Goal: Check status: Check status

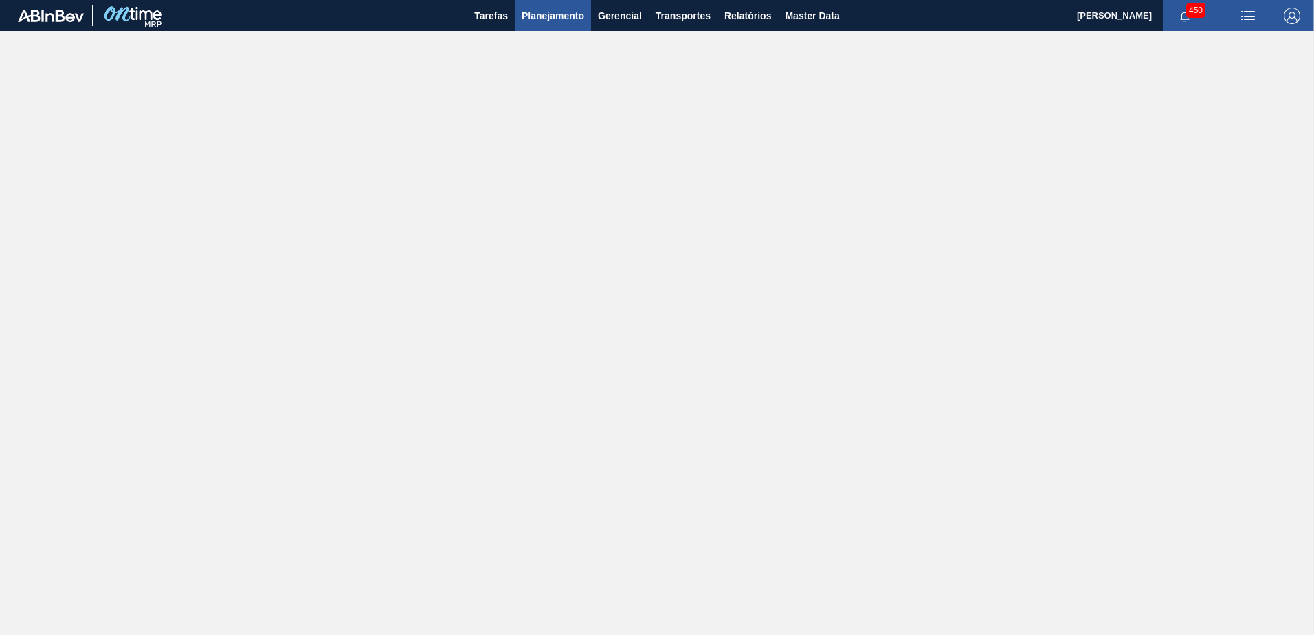
click at [524, 27] on button "Planejamento" at bounding box center [553, 15] width 76 height 31
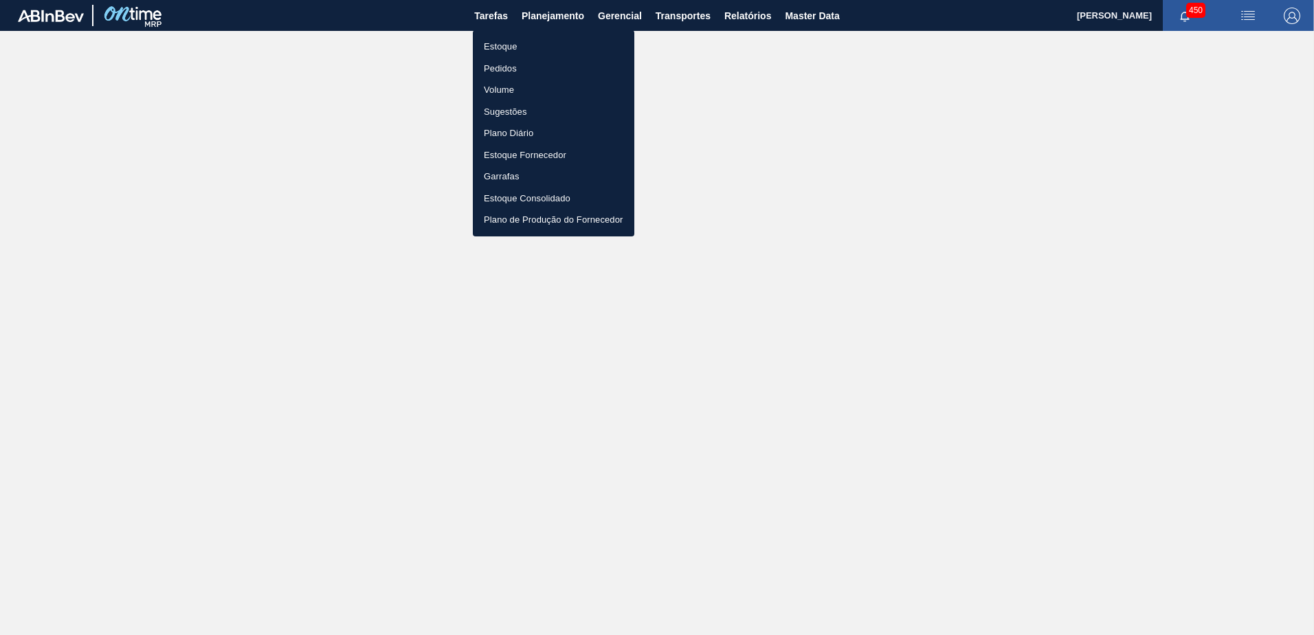
click at [533, 39] on li "Estoque" at bounding box center [553, 47] width 161 height 22
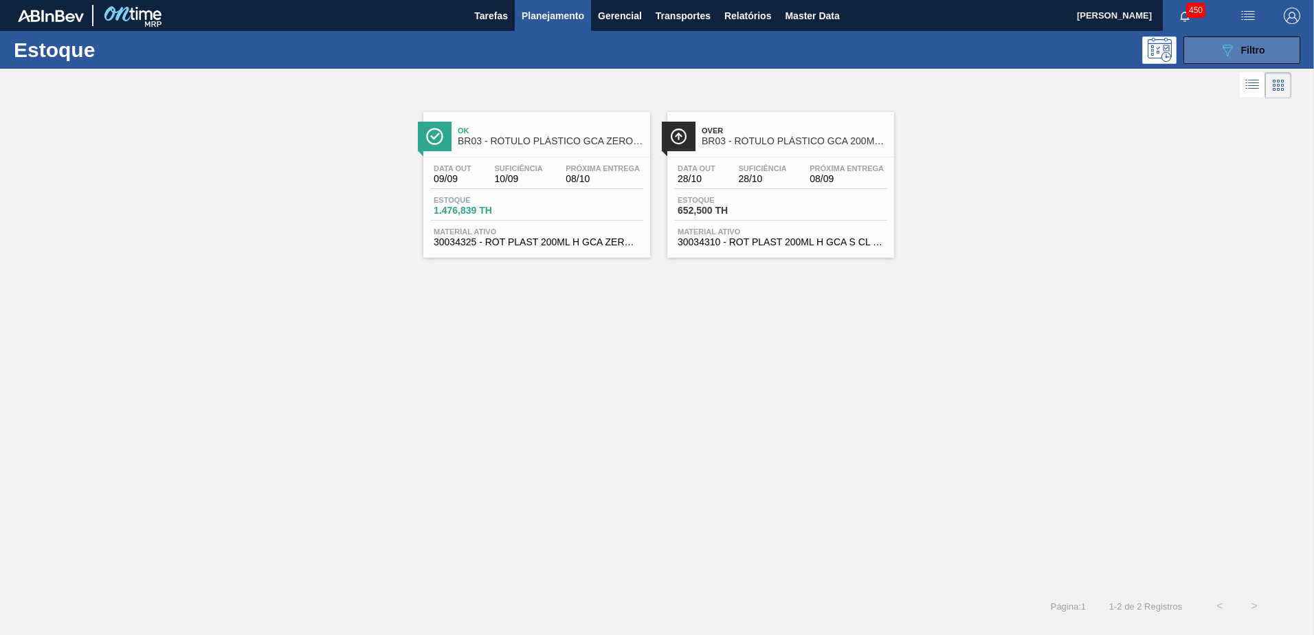
click at [1233, 36] on button "089F7B8B-B2A5-4AFE-B5C0-19BA573D28AC Filtro" at bounding box center [1241, 49] width 117 height 27
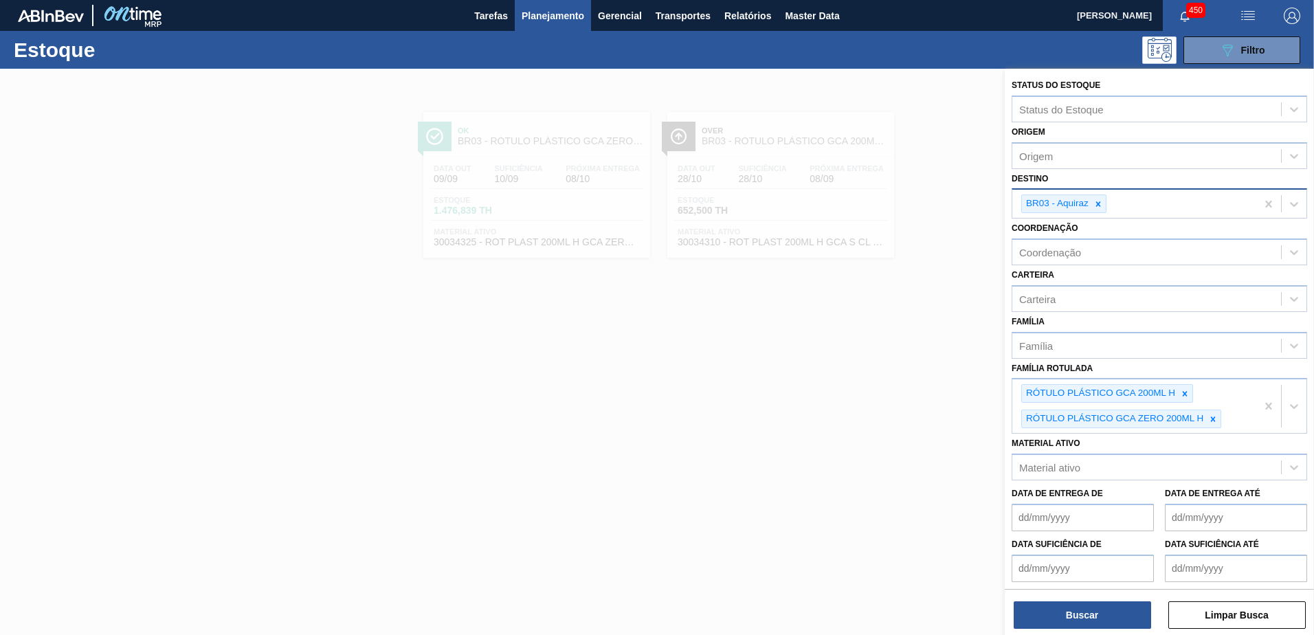
click at [1102, 199] on icon at bounding box center [1098, 204] width 10 height 10
type input "ub"
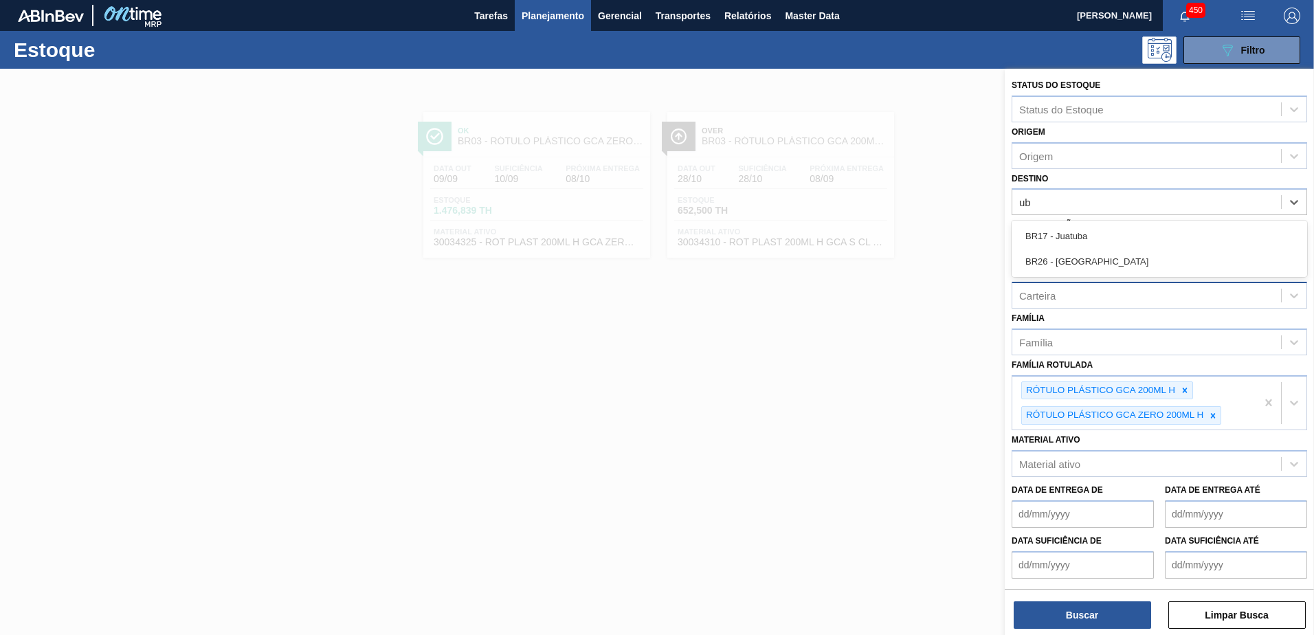
drag, startPoint x: 1067, startPoint y: 263, endPoint x: 1088, endPoint y: 293, distance: 37.0
click at [1066, 263] on div "BR26 - Uberlândia" at bounding box center [1159, 261] width 295 height 25
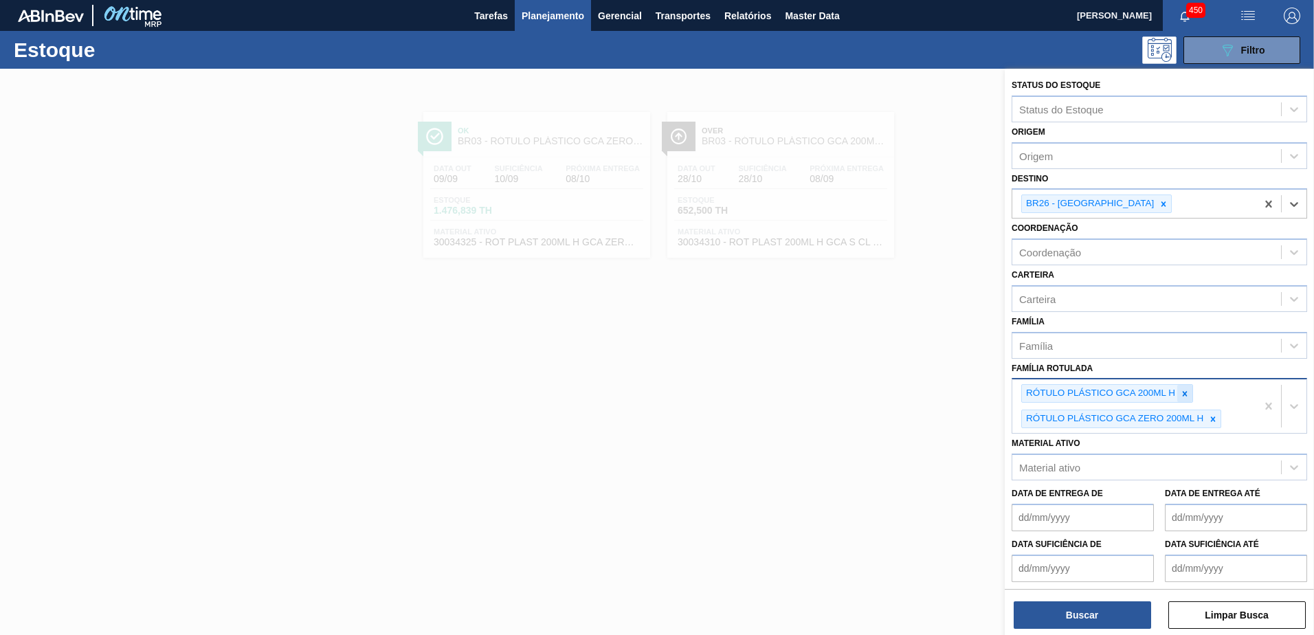
click at [1181, 394] on icon at bounding box center [1185, 394] width 10 height 10
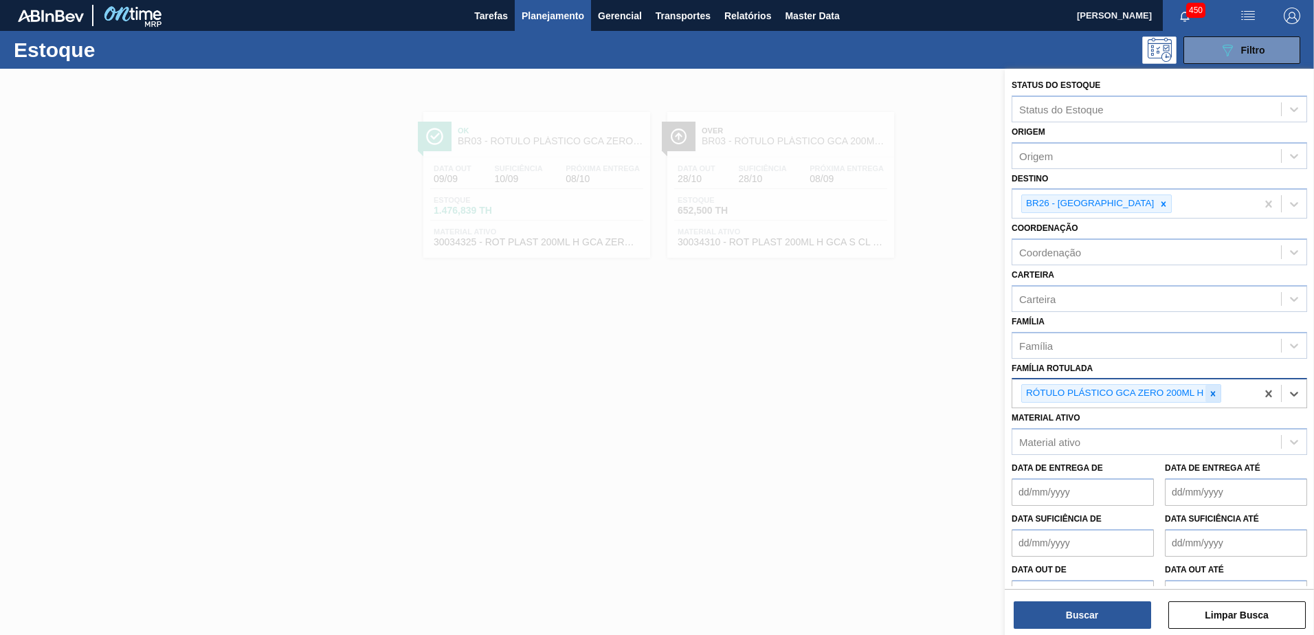
click at [1215, 396] on icon at bounding box center [1213, 393] width 5 height 5
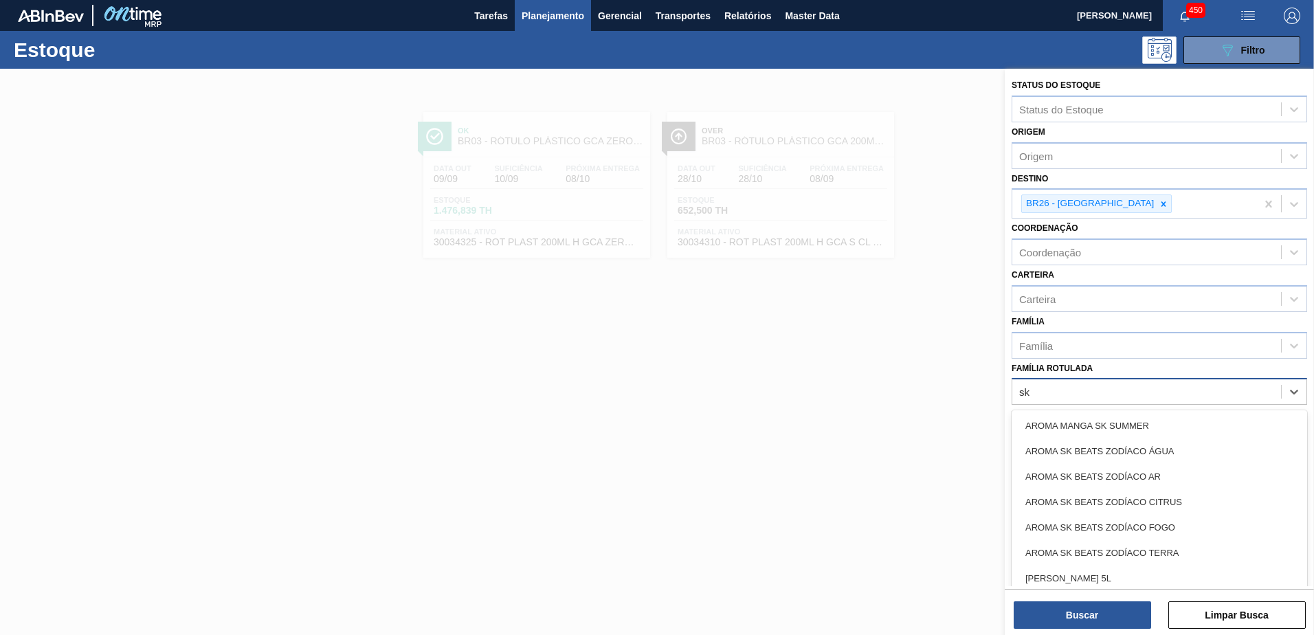
type Rotulada "sk"
type Rotulada "bc 269"
click at [1138, 476] on div "FILME BC 269ML MP C/15" at bounding box center [1159, 476] width 295 height 25
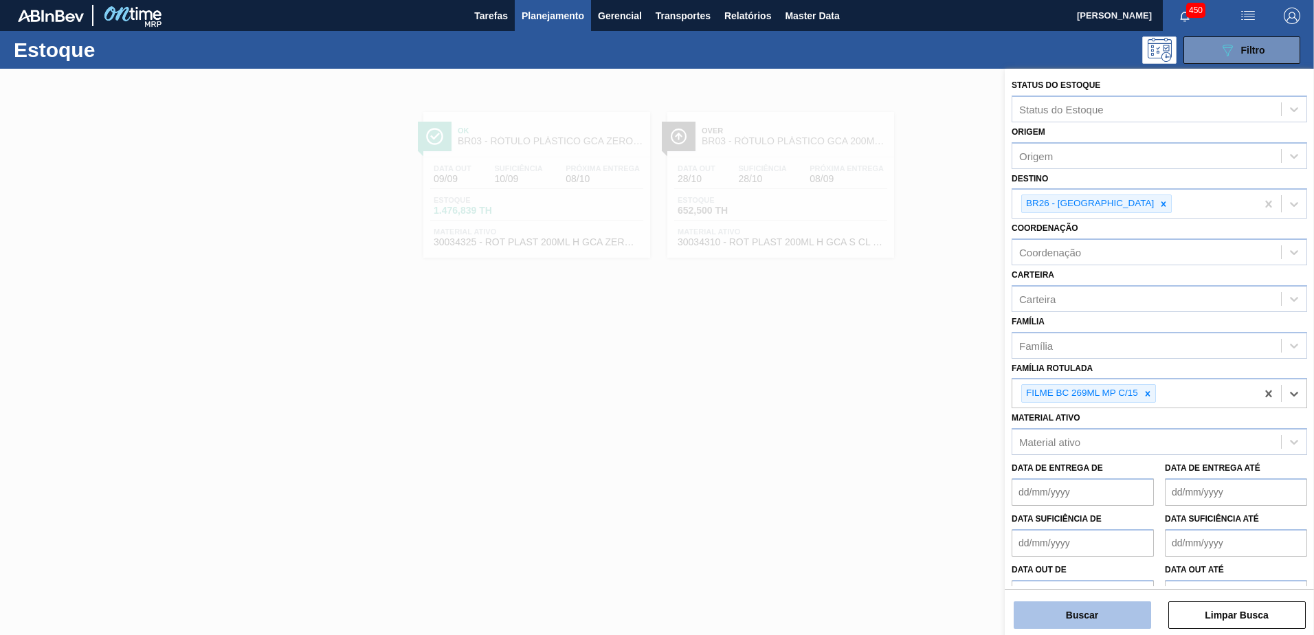
click at [1099, 628] on div "Status do Estoque Status do Estoque Origem Origem Destino BR26 - Uberlândia Coo…" at bounding box center [1159, 353] width 309 height 569
drag, startPoint x: 1099, startPoint y: 628, endPoint x: 1097, endPoint y: 616, distance: 11.9
click at [1097, 616] on button "Buscar" at bounding box center [1082, 614] width 137 height 27
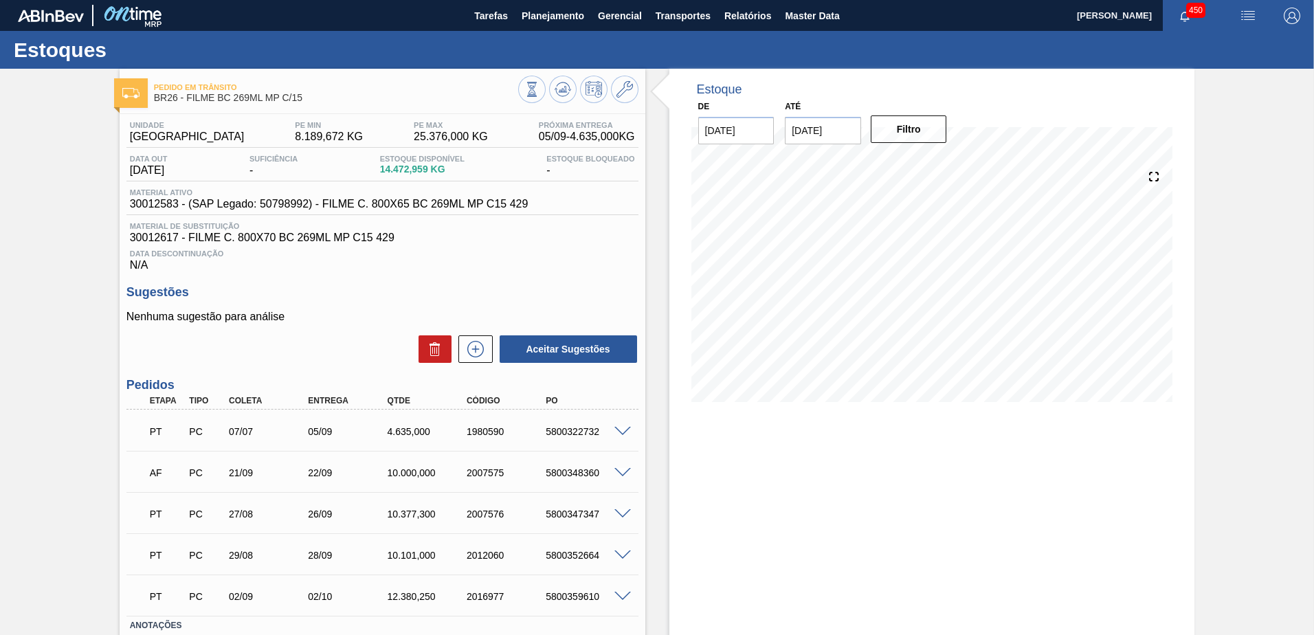
click at [810, 136] on input "18/09/2025" at bounding box center [823, 130] width 76 height 27
click at [932, 292] on div "4" at bounding box center [935, 296] width 19 height 19
type input "04/10/2025"
click at [911, 139] on button "Filtro" at bounding box center [909, 128] width 76 height 27
drag, startPoint x: 357, startPoint y: 442, endPoint x: 459, endPoint y: 436, distance: 102.6
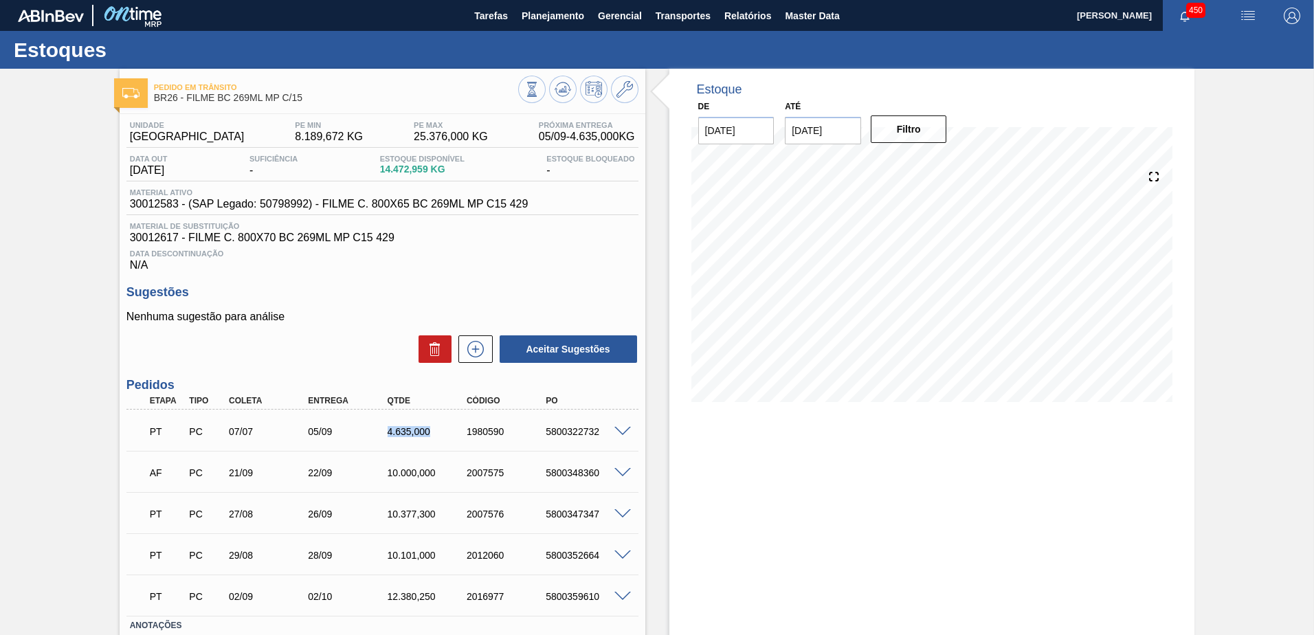
click at [459, 436] on div "PT PC 07/07 05/09 4.635,000 1980590 5800322732" at bounding box center [379, 429] width 476 height 27
drag, startPoint x: 459, startPoint y: 436, endPoint x: 451, endPoint y: 437, distance: 8.4
click at [451, 437] on div "PT PC 07/07 05/09 4.635,000 1980590 5800322732" at bounding box center [379, 429] width 476 height 27
click at [626, 469] on span at bounding box center [622, 473] width 16 height 10
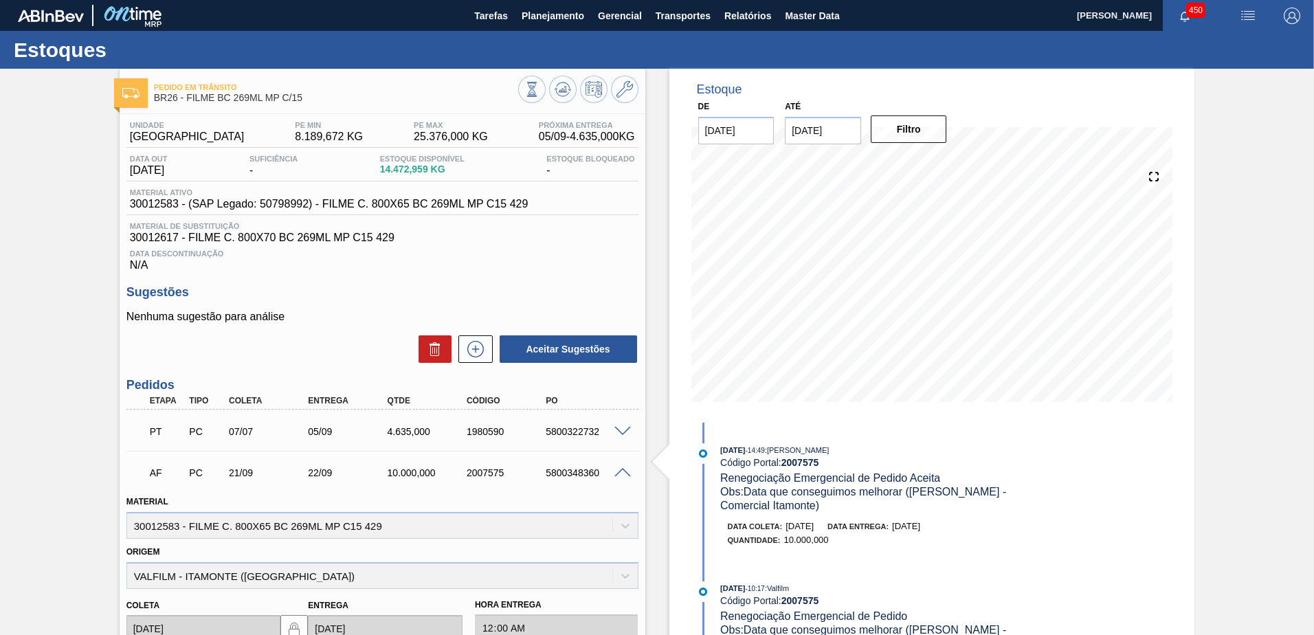
click at [616, 471] on span at bounding box center [622, 473] width 16 height 10
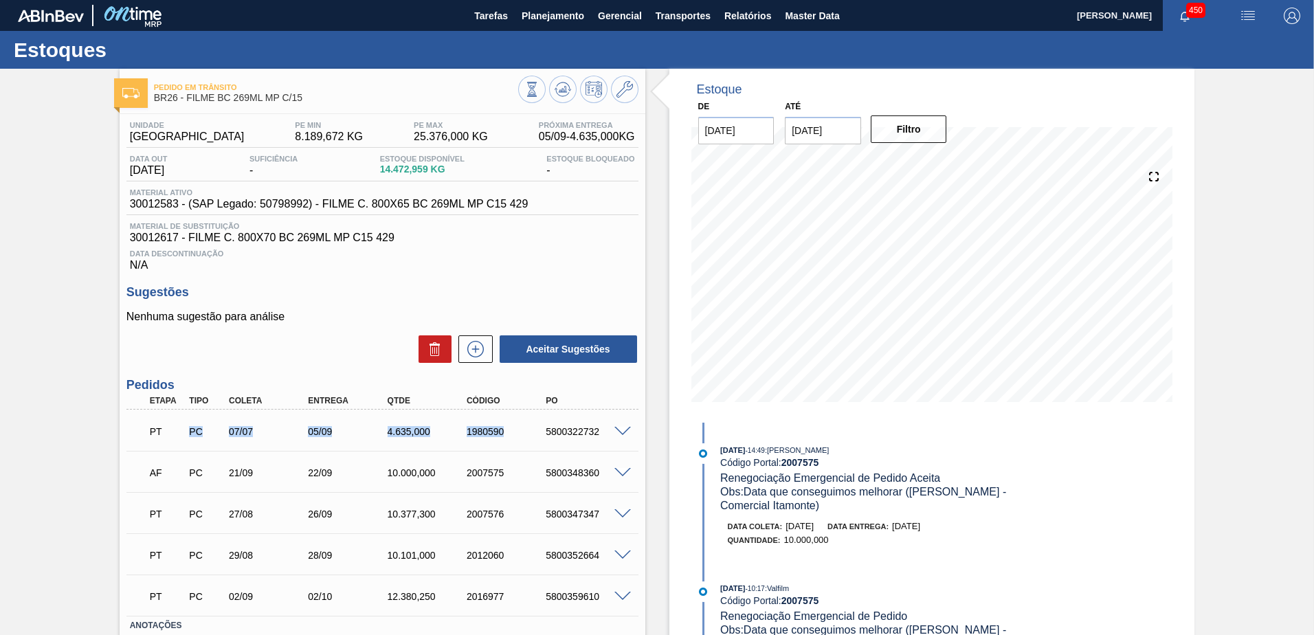
drag, startPoint x: 350, startPoint y: 426, endPoint x: 543, endPoint y: 420, distance: 192.5
click at [543, 420] on div "PT PC 07/07 05/09 4.635,000 1980590 5800322732" at bounding box center [379, 429] width 476 height 27
drag, startPoint x: 543, startPoint y: 420, endPoint x: 576, endPoint y: 420, distance: 33.0
click at [576, 420] on div "PT PC 07/07 05/09 4.635,000 1980590 5800322732" at bounding box center [379, 429] width 476 height 27
drag, startPoint x: 510, startPoint y: 430, endPoint x: 475, endPoint y: 430, distance: 35.0
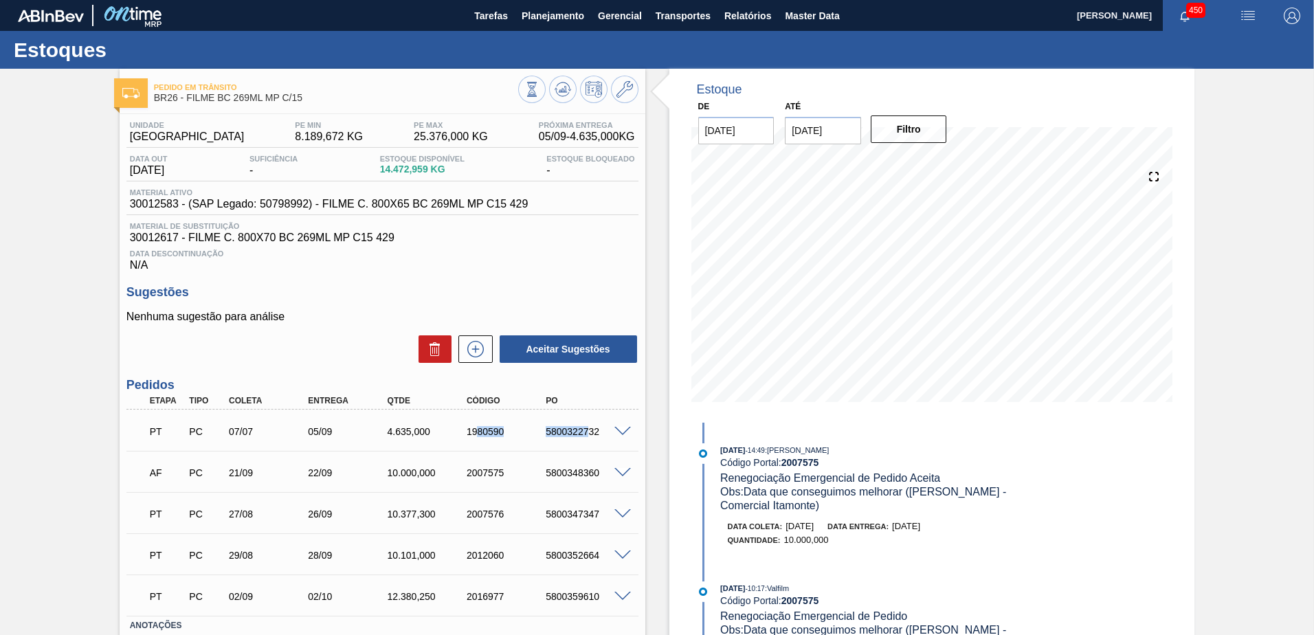
click at [475, 430] on div "PT PC 07/07 05/09 4.635,000 1980590 5800322732" at bounding box center [379, 429] width 476 height 27
click at [475, 430] on div "1980590" at bounding box center [507, 431] width 89 height 11
drag, startPoint x: 290, startPoint y: 448, endPoint x: 346, endPoint y: 484, distance: 67.1
click at [346, 484] on div "PT PC 07/07 05/09 4.635,000 1980590 5800322732 Material 30012583 - FILME C. 800…" at bounding box center [382, 513] width 512 height 206
click at [347, 487] on div "AF PC 21/09 22/09 10.000,000 2007575 5800348360" at bounding box center [382, 471] width 512 height 34
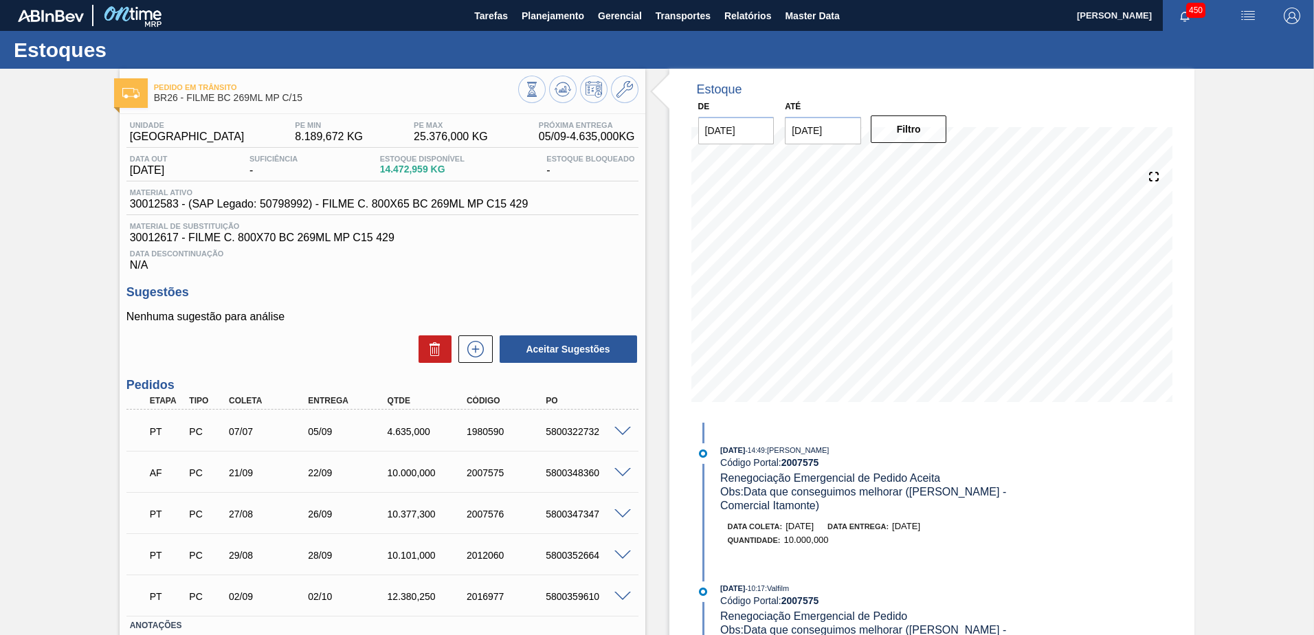
click at [552, 497] on div "PT PC 27/08 26/09 10.377,300 2007576 5800347347" at bounding box center [382, 512] width 512 height 34
